Goal: Task Accomplishment & Management: Manage account settings

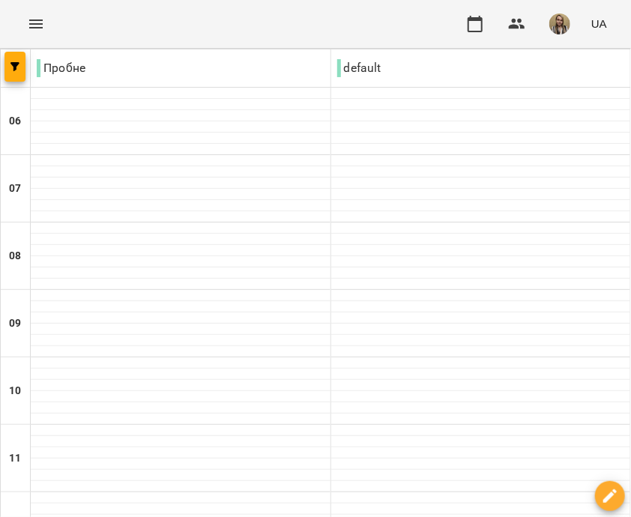
type input "**********"
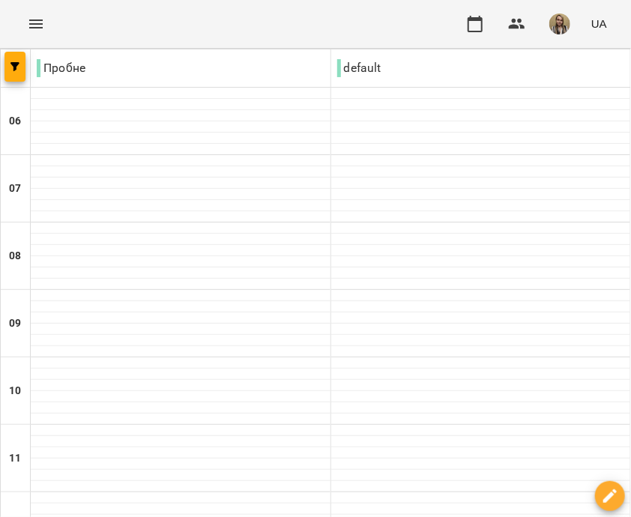
type input "**********"
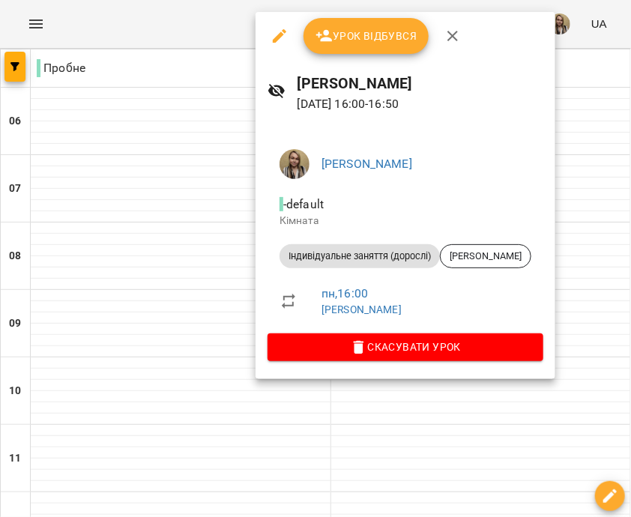
click at [370, 34] on span "Урок відбувся" at bounding box center [367, 36] width 102 height 18
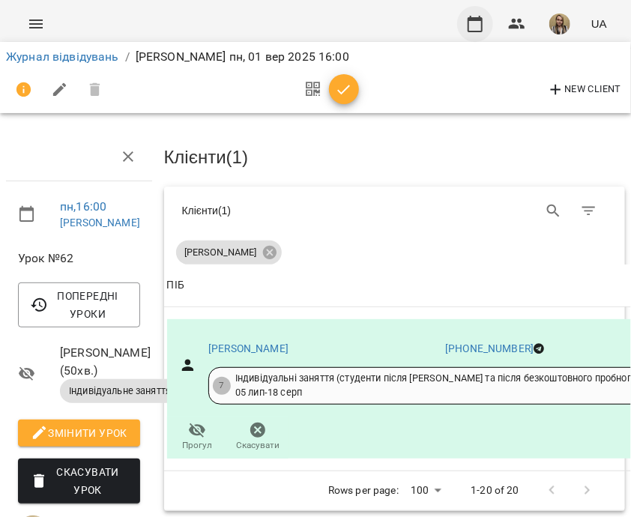
click at [478, 24] on icon "button" at bounding box center [475, 24] width 18 height 18
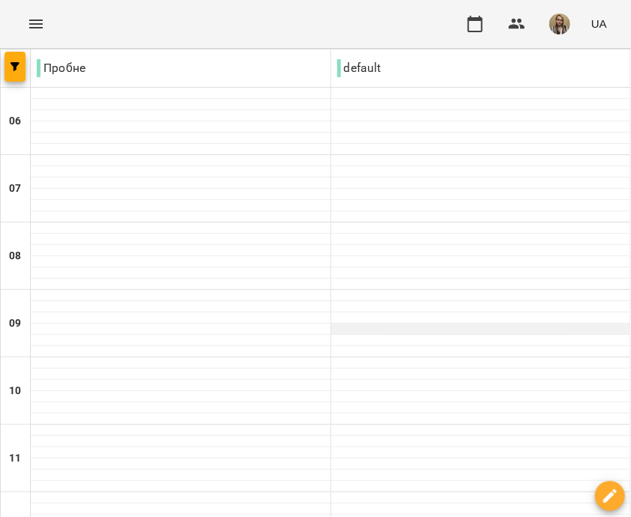
scroll to position [675, 0]
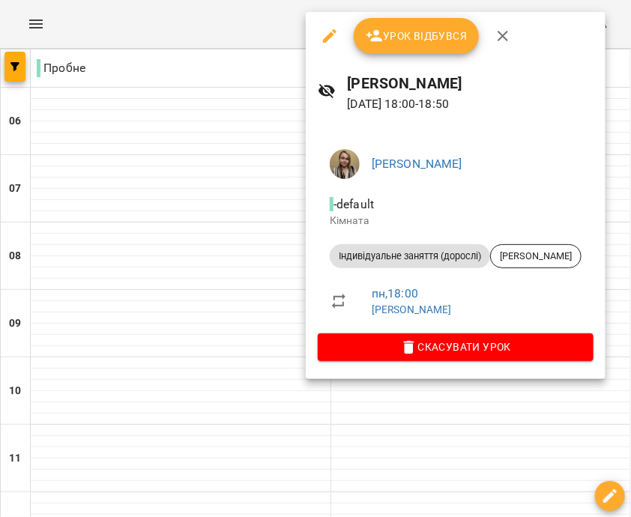
click at [412, 28] on span "Урок відбувся" at bounding box center [417, 36] width 102 height 18
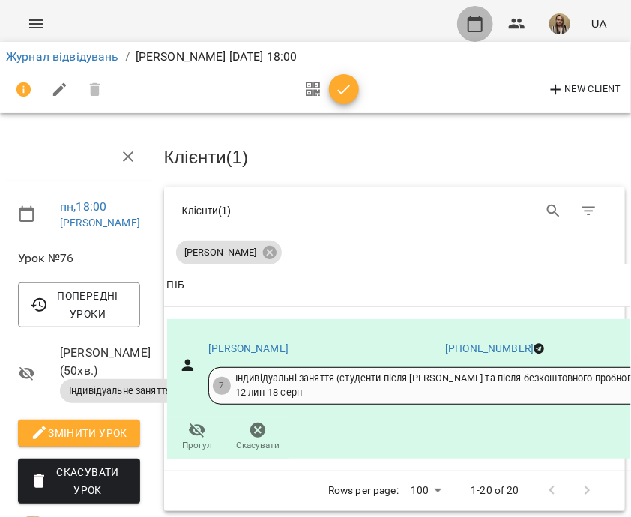
click at [471, 20] on icon "button" at bounding box center [475, 24] width 15 height 16
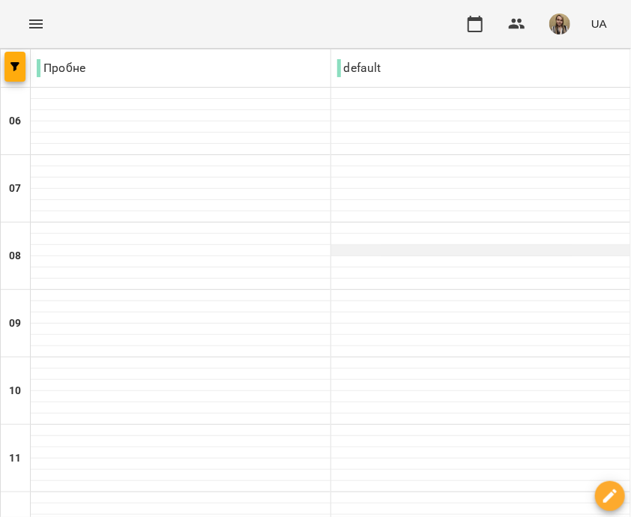
scroll to position [675, 0]
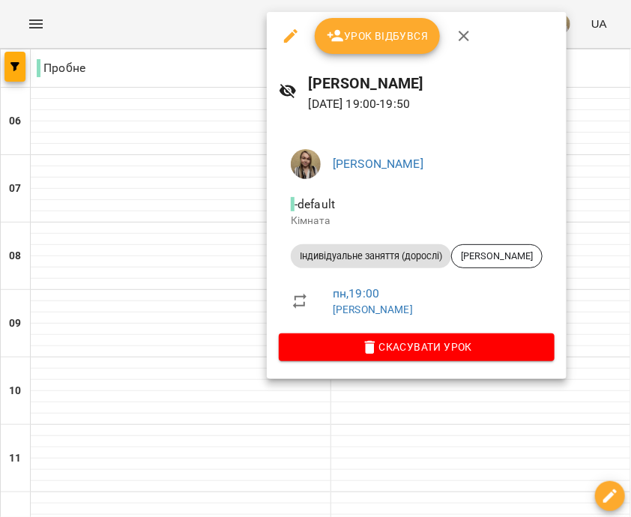
click at [368, 39] on span "Урок відбувся" at bounding box center [378, 36] width 102 height 18
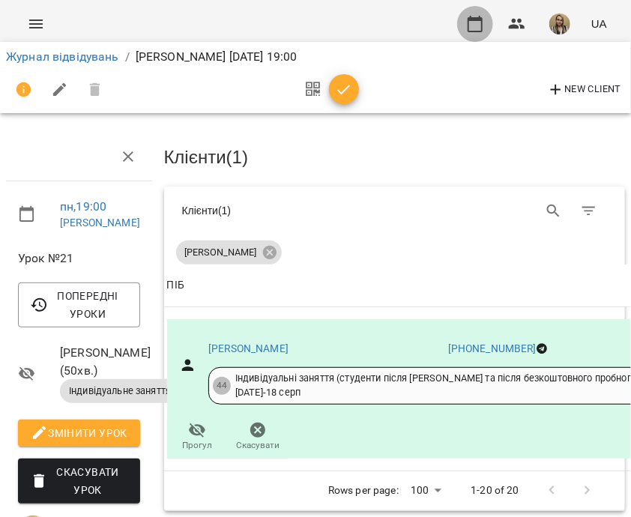
click at [470, 28] on icon "button" at bounding box center [475, 24] width 15 height 16
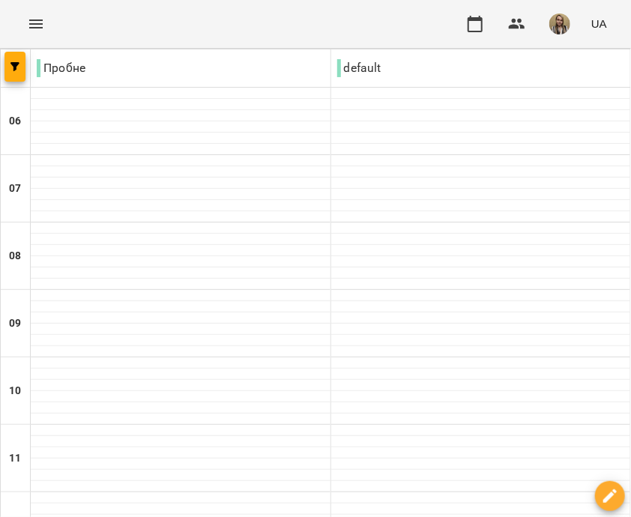
scroll to position [576, 0]
